Goal: Navigation & Orientation: Find specific page/section

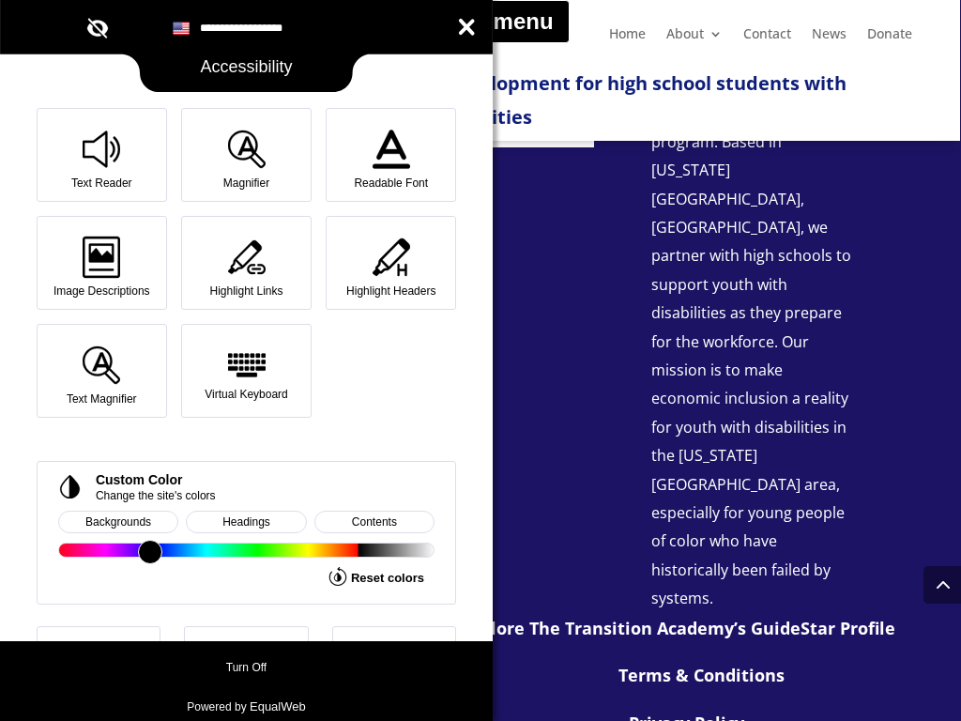
scroll to position [417, 0]
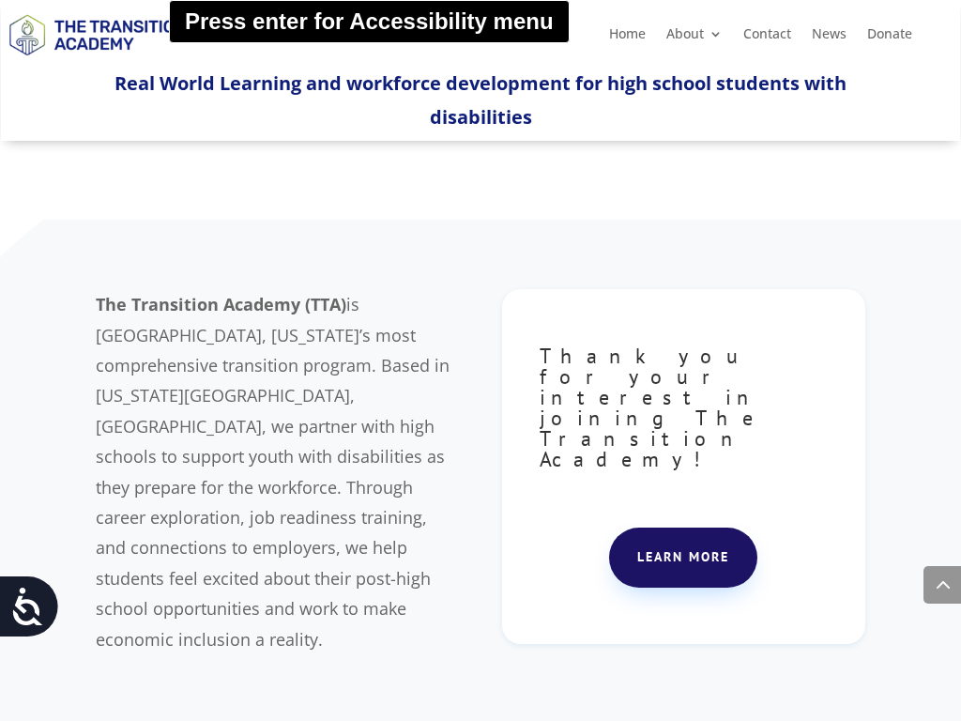
scroll to position [1832, 0]
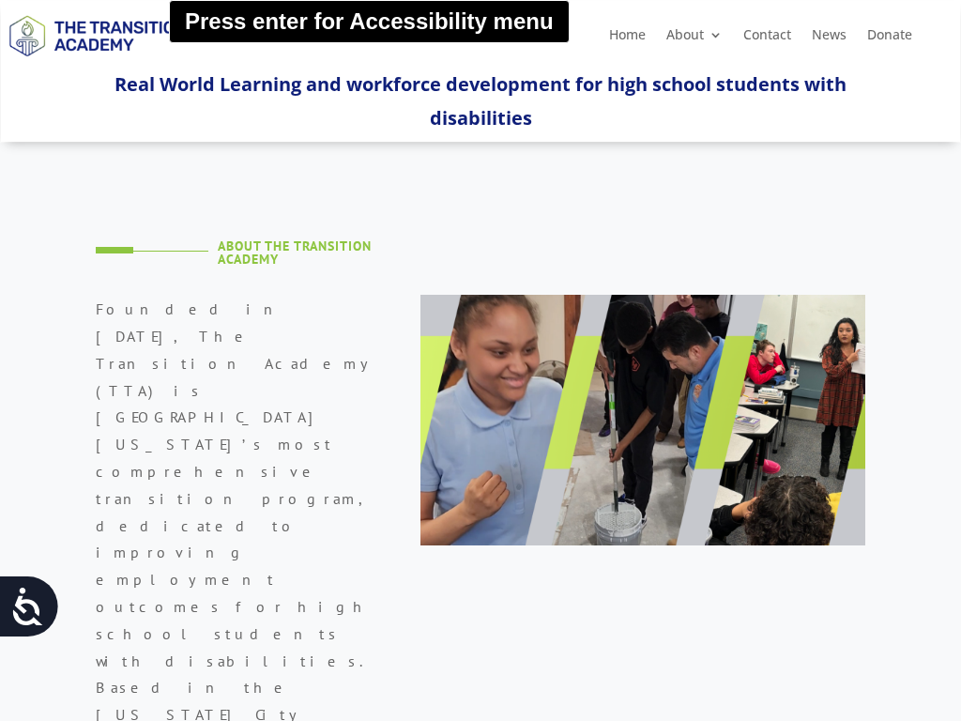
scroll to position [2122, 0]
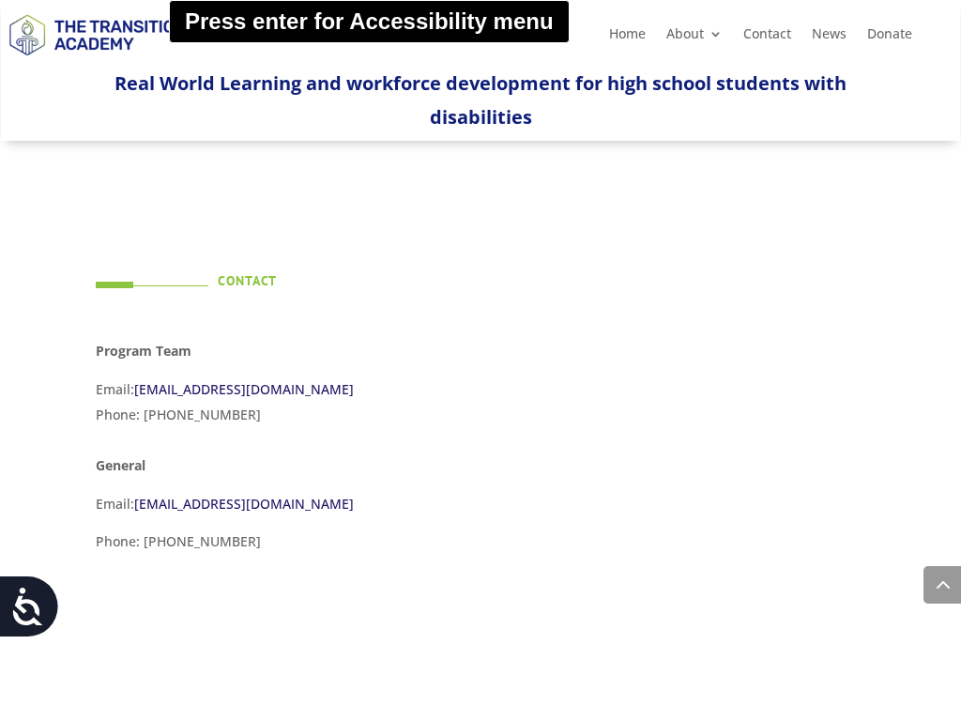
scroll to position [1301, 0]
